Goal: Navigation & Orientation: Understand site structure

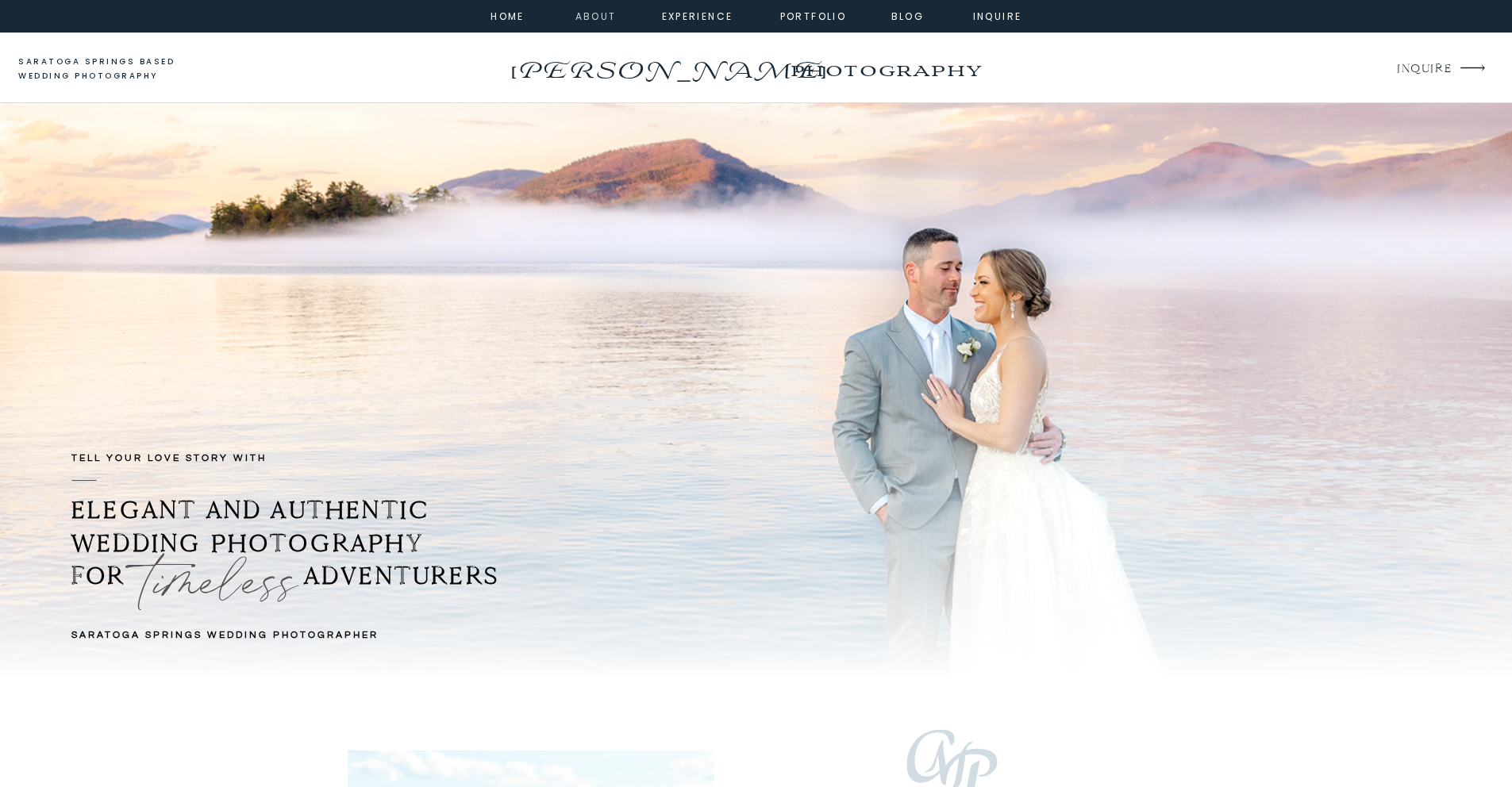
click at [588, 17] on nav "about" at bounding box center [593, 15] width 36 height 14
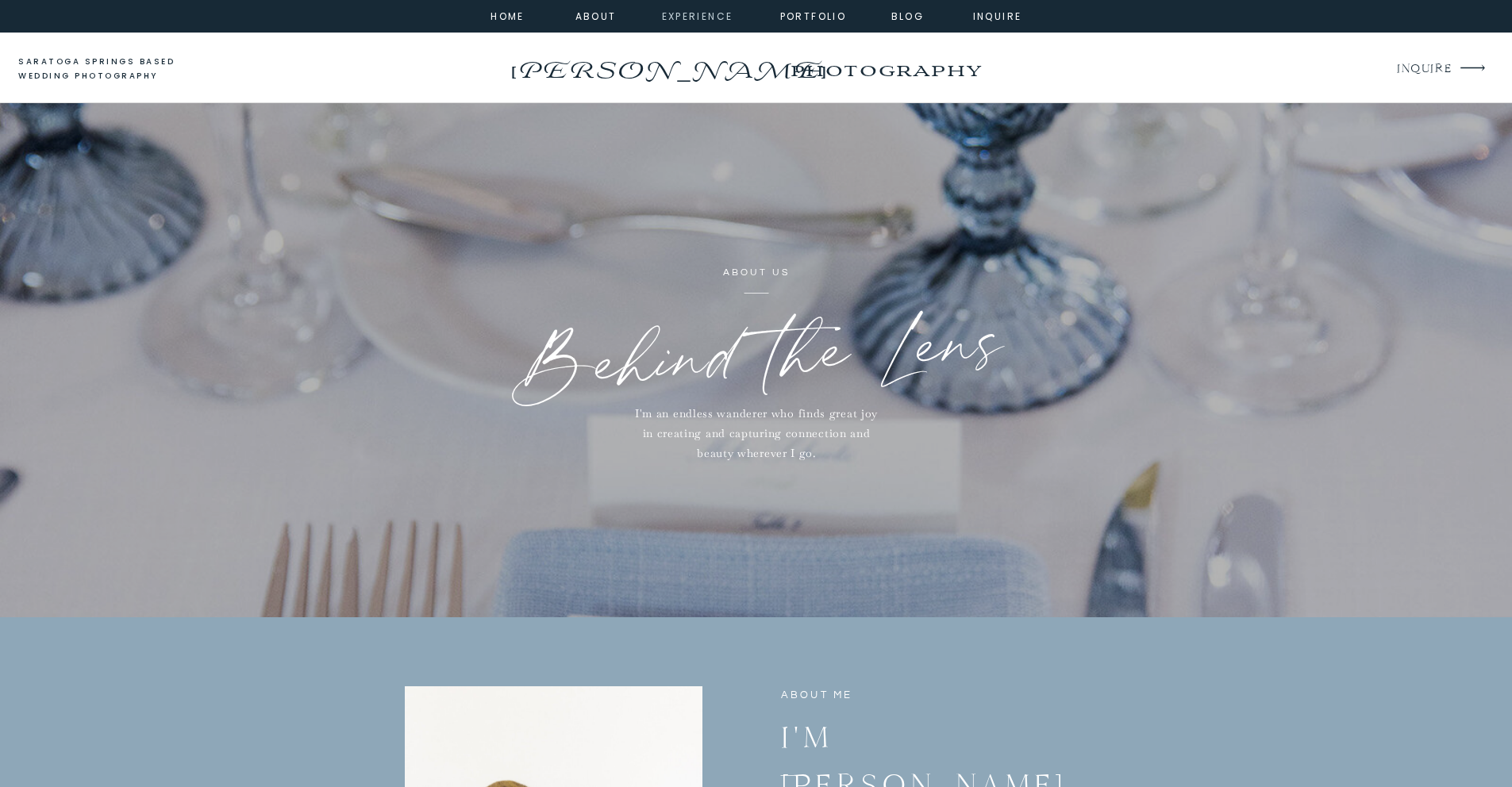
click at [707, 17] on nav "experience" at bounding box center [694, 15] width 65 height 14
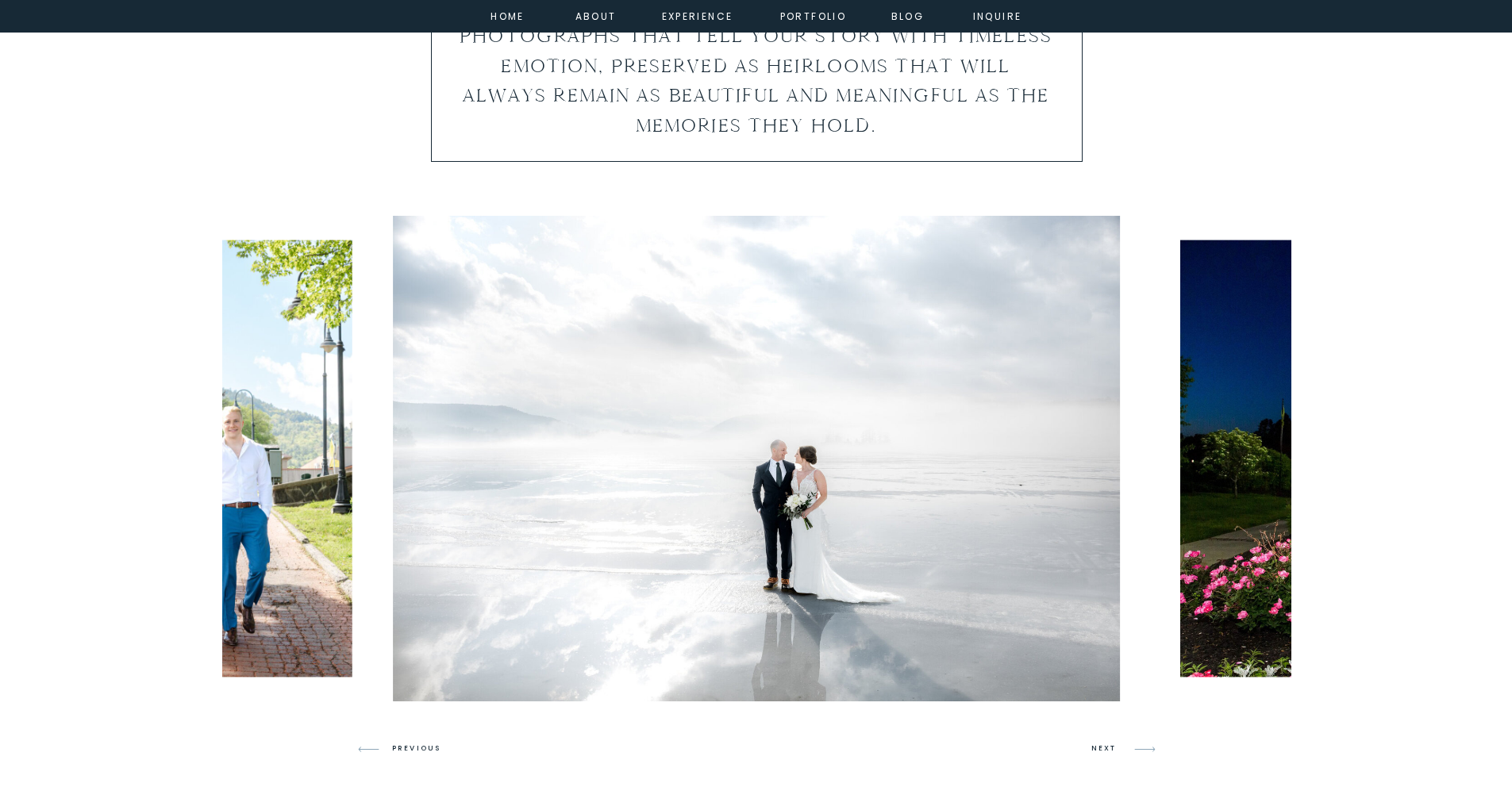
scroll to position [317, 0]
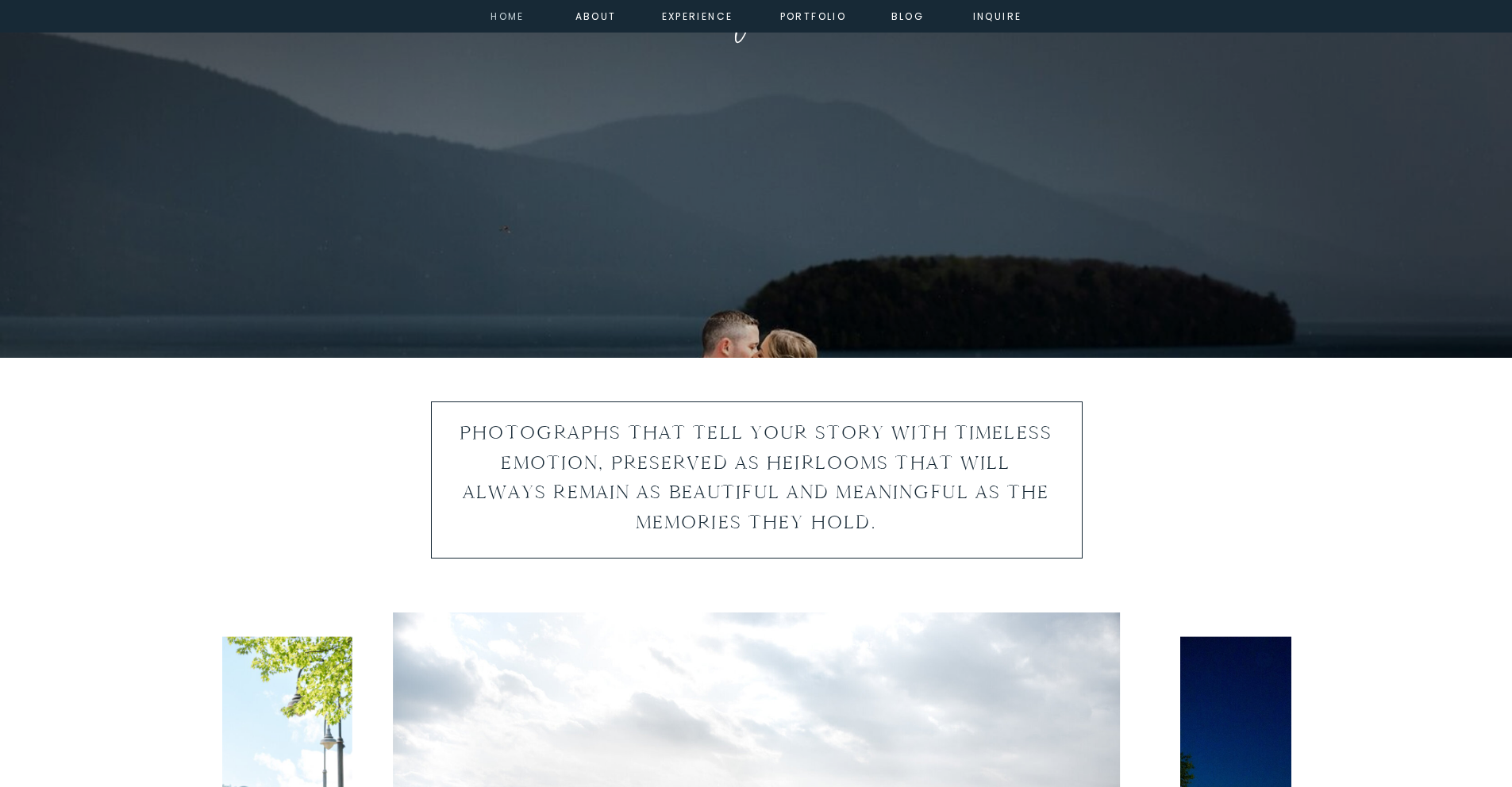
click at [524, 14] on nav "home" at bounding box center [508, 15] width 42 height 14
